Goal: Information Seeking & Learning: Find specific page/section

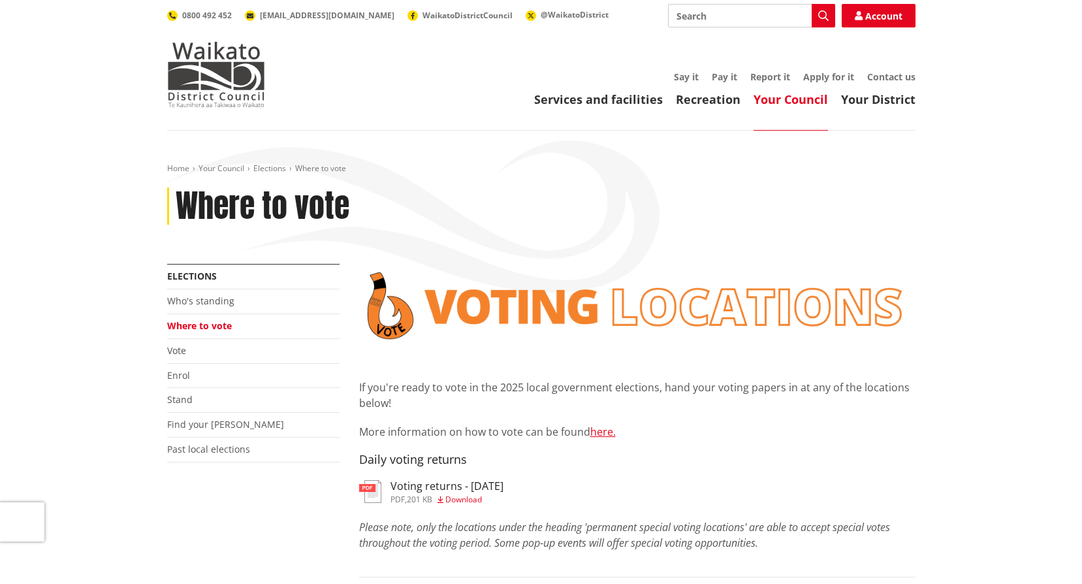
click at [464, 500] on span "Download" at bounding box center [463, 499] width 37 height 11
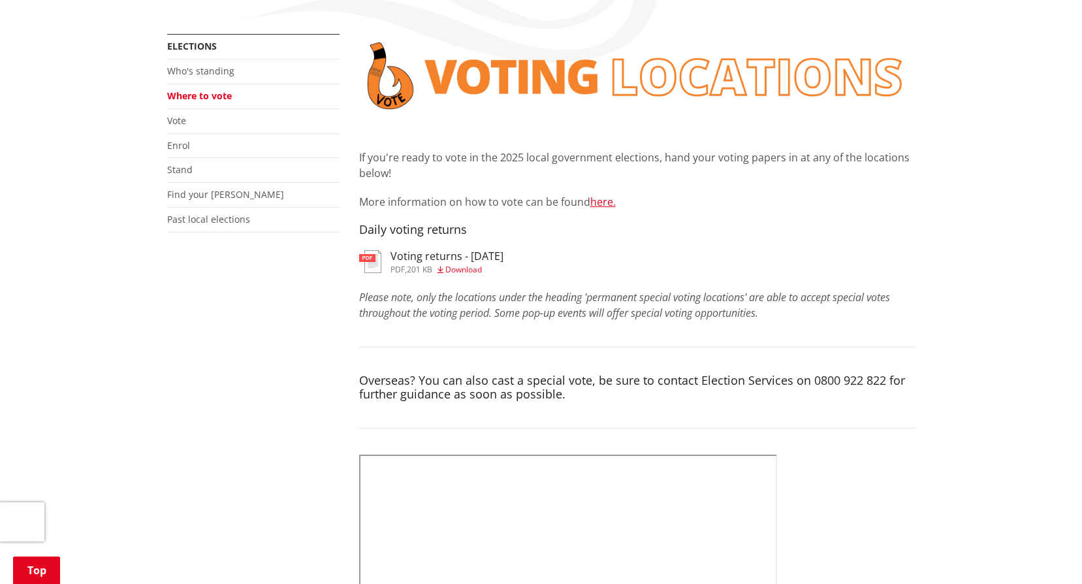
scroll to position [246, 0]
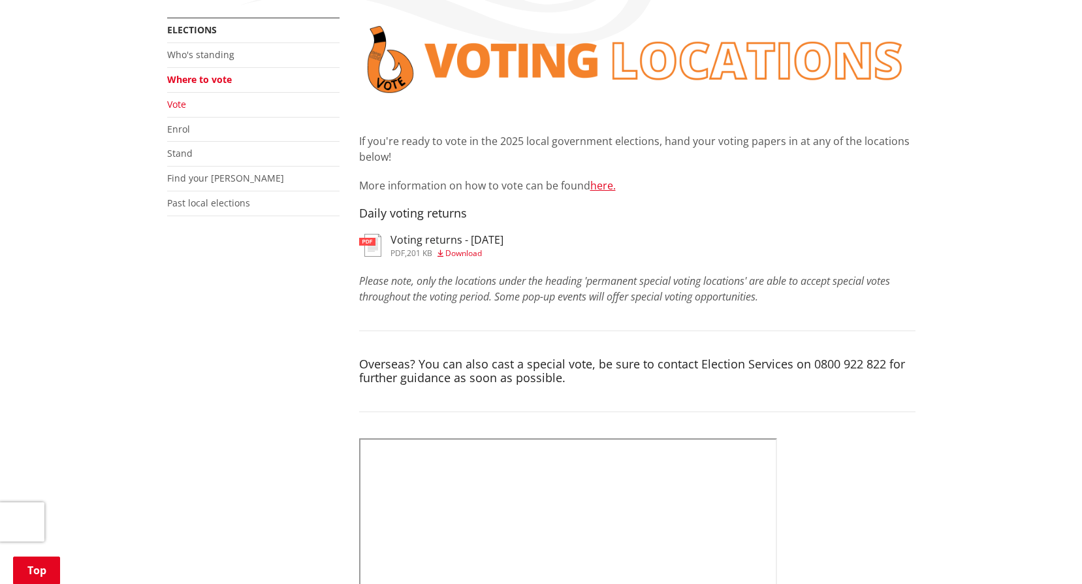
click at [184, 106] on link "Vote" at bounding box center [176, 104] width 19 height 12
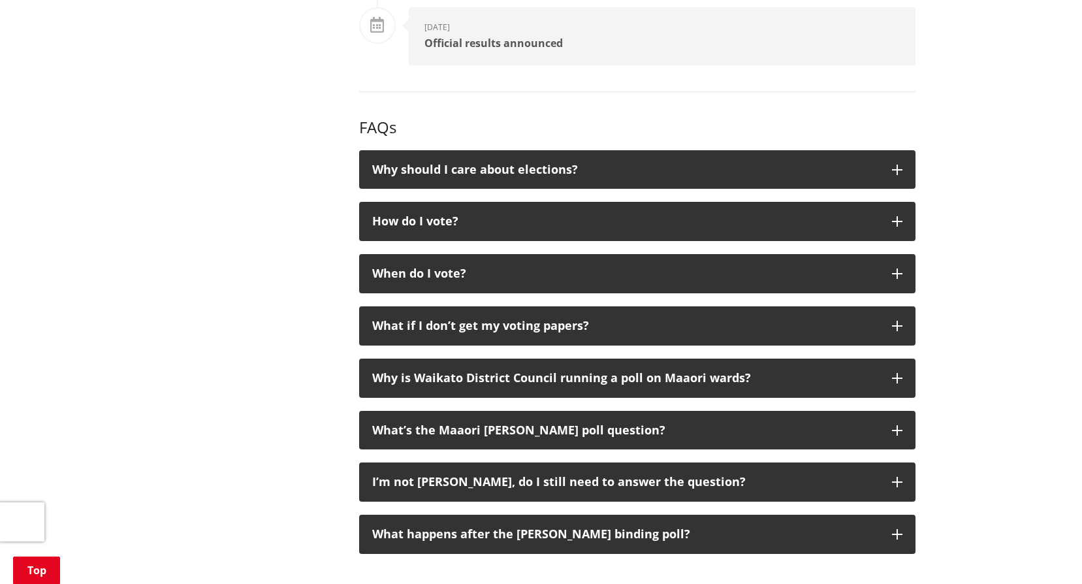
scroll to position [2015, 0]
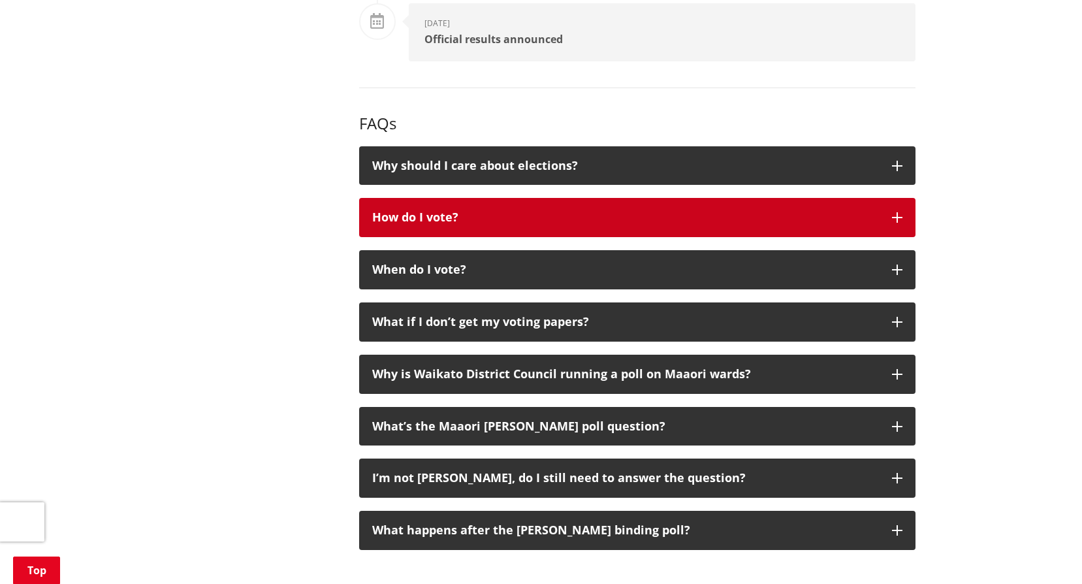
click at [900, 222] on icon "button" at bounding box center [897, 217] width 10 height 10
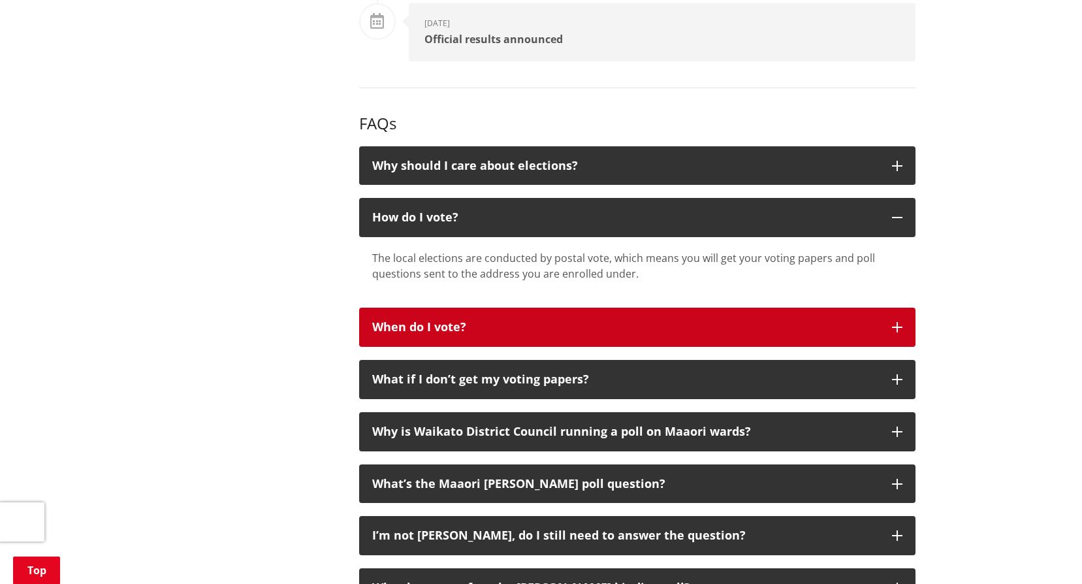
click at [902, 325] on icon "button" at bounding box center [897, 327] width 10 height 10
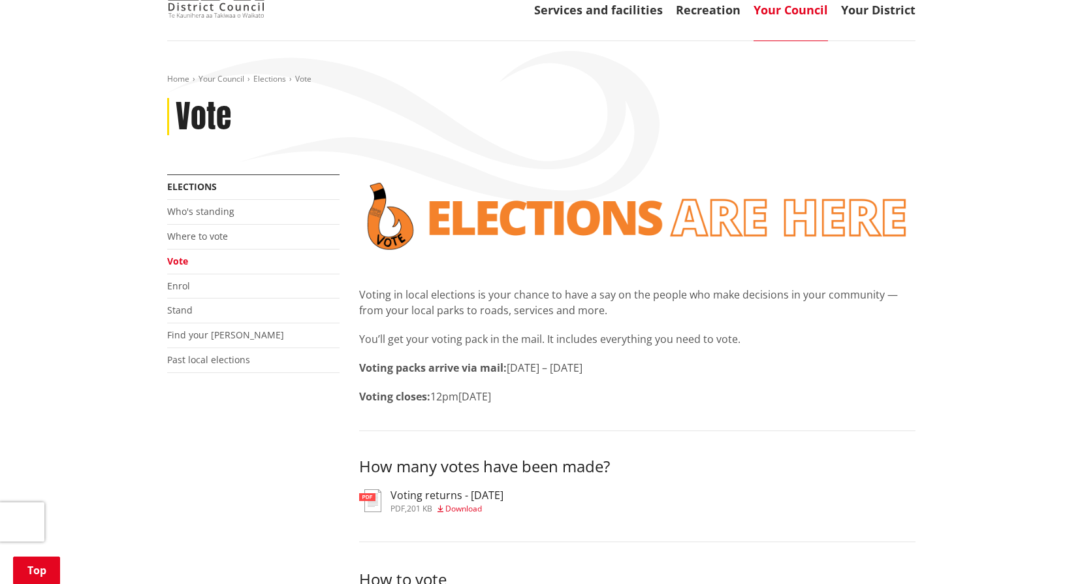
scroll to position [81, 0]
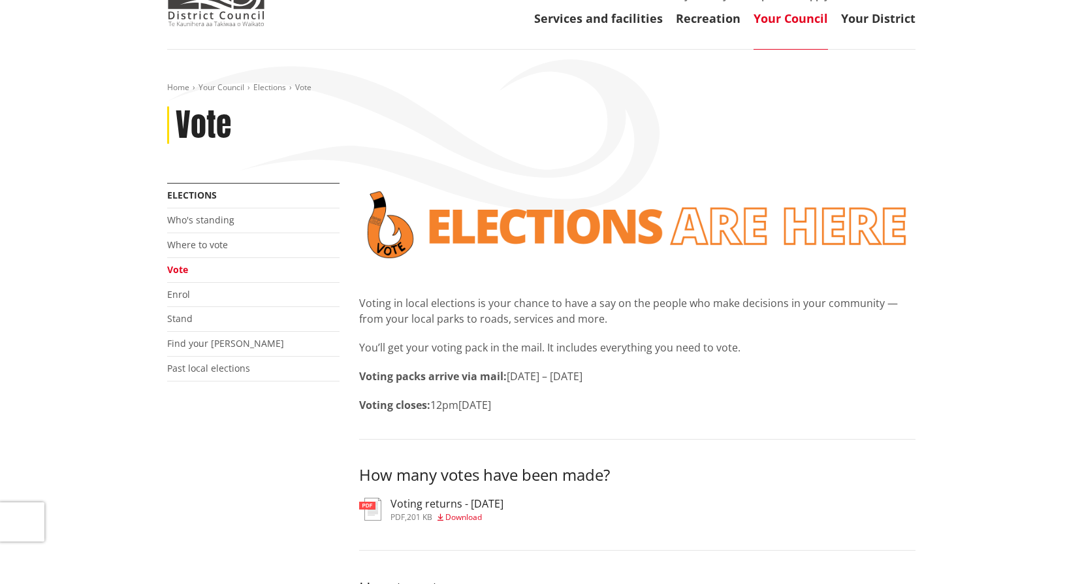
click at [195, 252] on li "Where to vote" at bounding box center [253, 245] width 172 height 25
click at [205, 244] on link "Where to vote" at bounding box center [197, 244] width 61 height 12
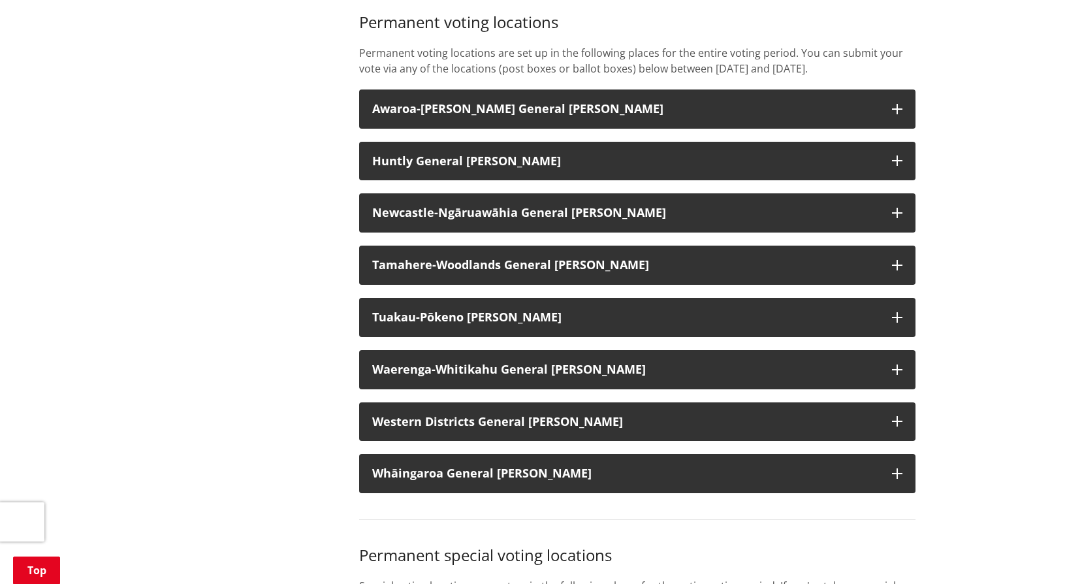
scroll to position [1053, 0]
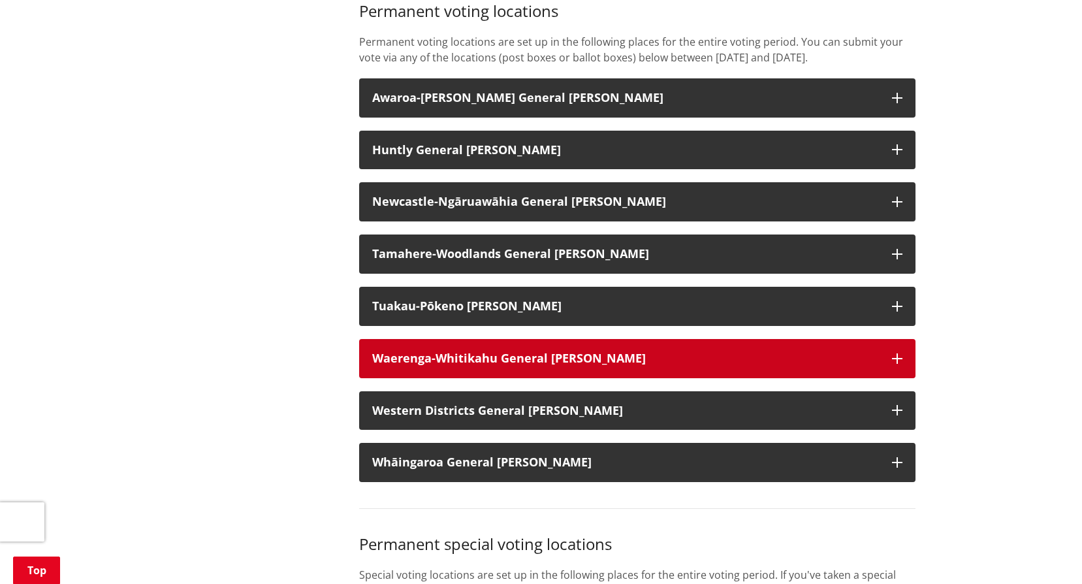
click at [871, 366] on button "Waerenga-Whitikahu General [PERSON_NAME]" at bounding box center [637, 358] width 556 height 39
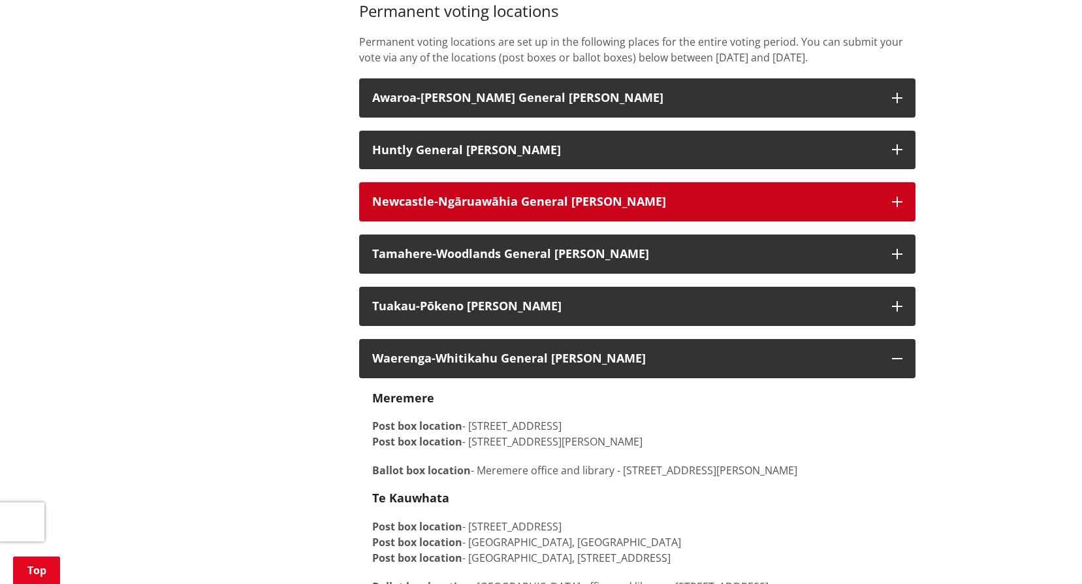
click at [890, 214] on button "Newcastle-Ngāruawāhia General [PERSON_NAME]" at bounding box center [637, 201] width 556 height 39
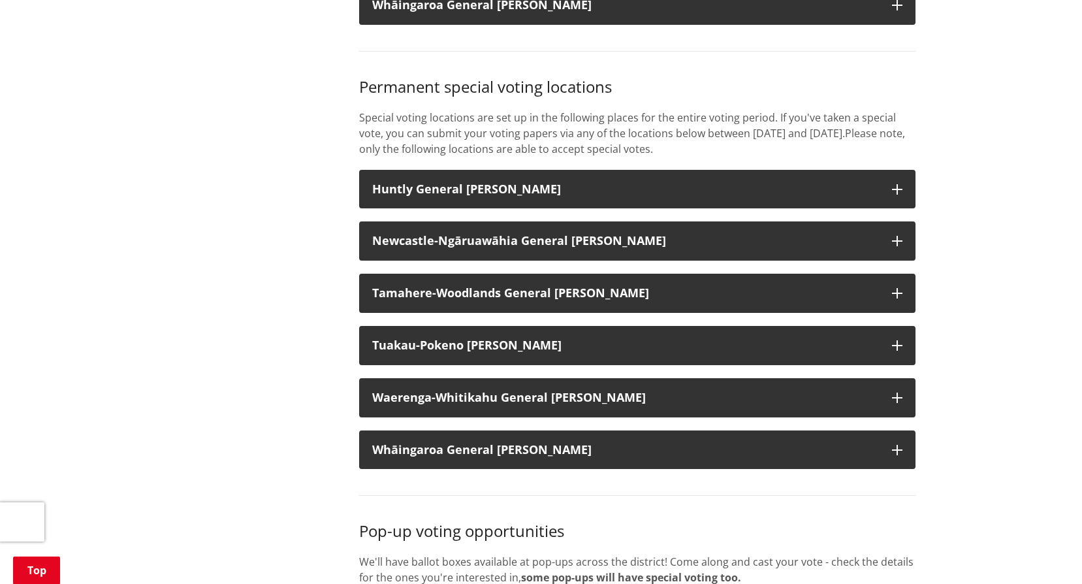
scroll to position [3797, 0]
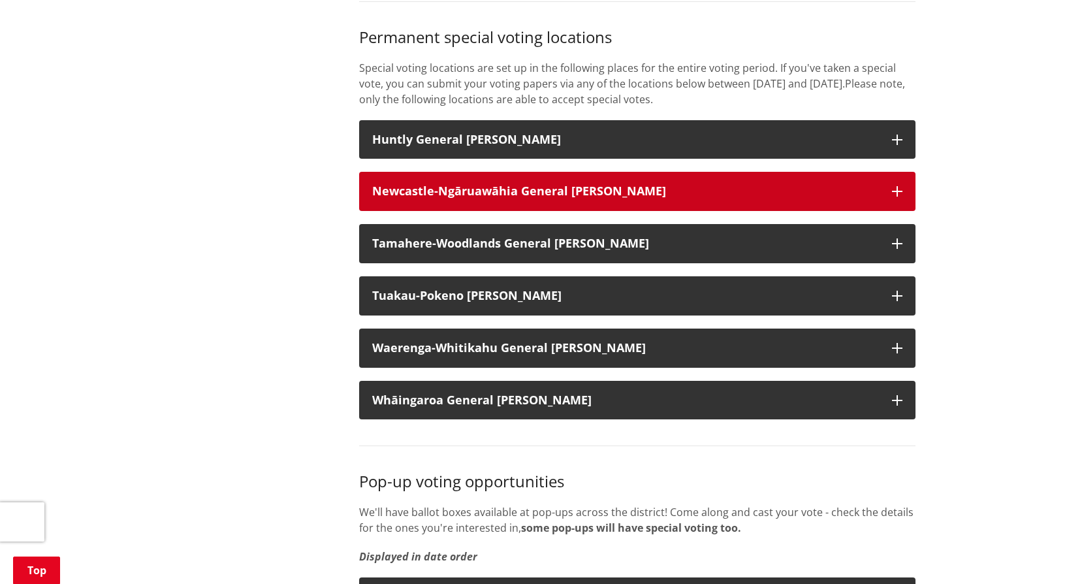
click at [886, 206] on button "Newcastle-Ngāruawāhia General [PERSON_NAME]" at bounding box center [637, 191] width 556 height 39
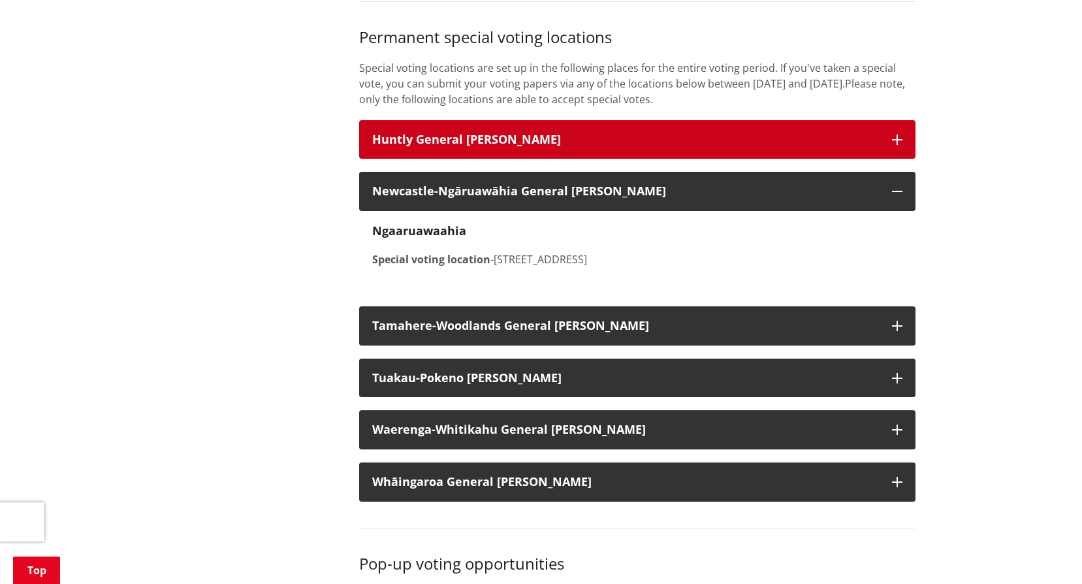
click at [897, 145] on icon "button" at bounding box center [897, 140] width 10 height 10
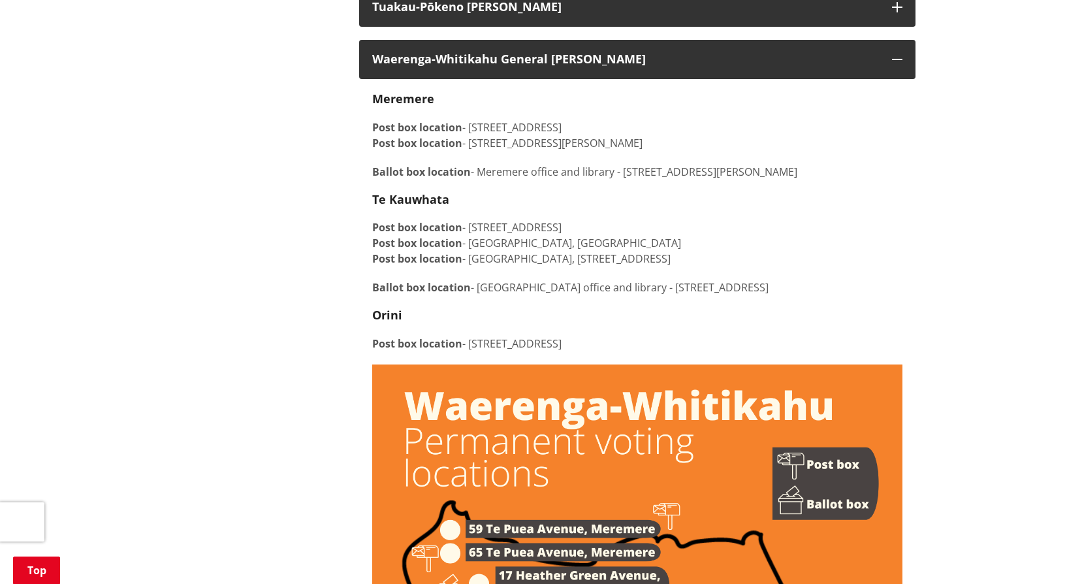
scroll to position [3051, 0]
